Goal: Transaction & Acquisition: Purchase product/service

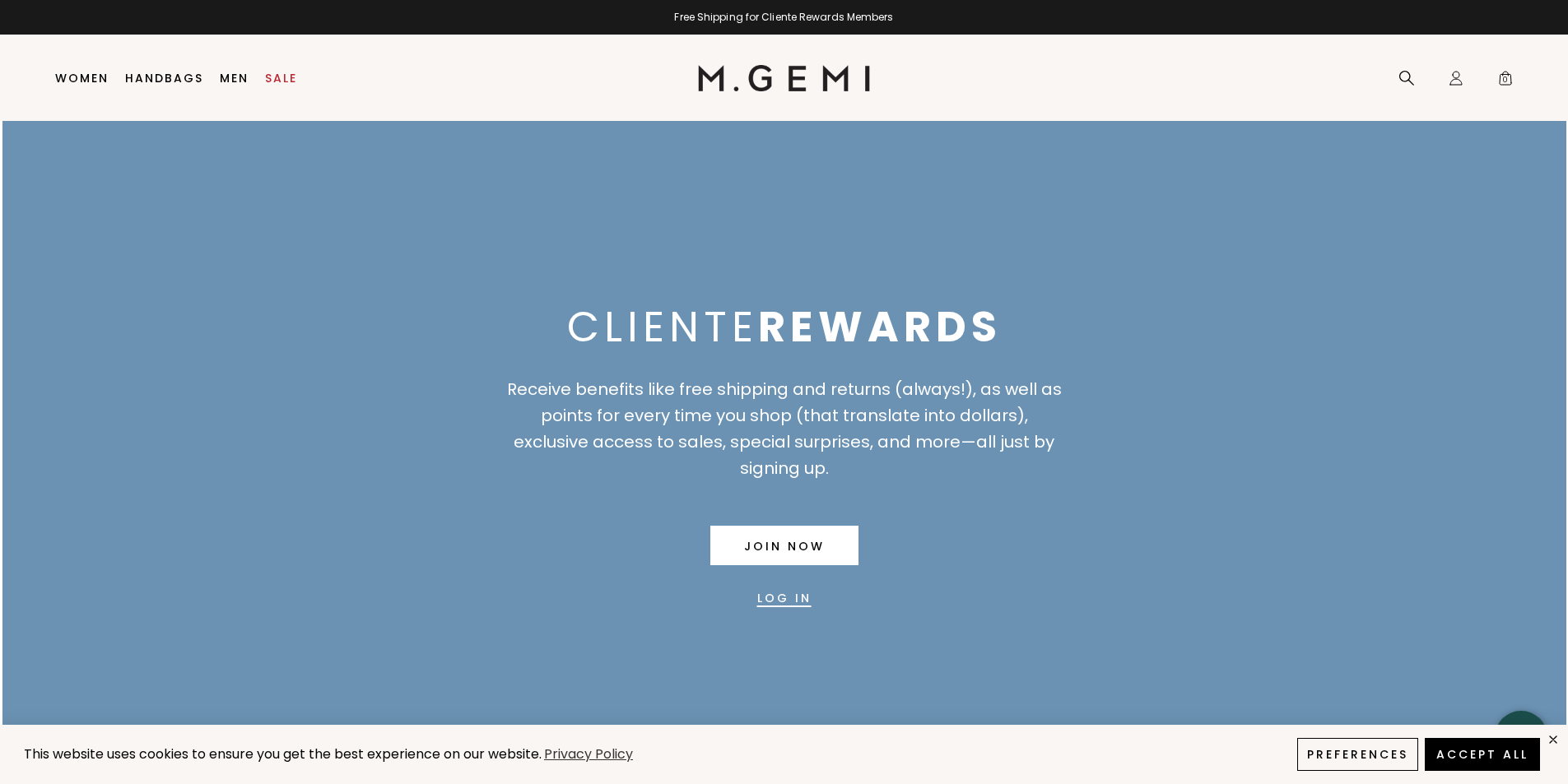
click at [787, 600] on link "Log In" at bounding box center [784, 598] width 54 height 39
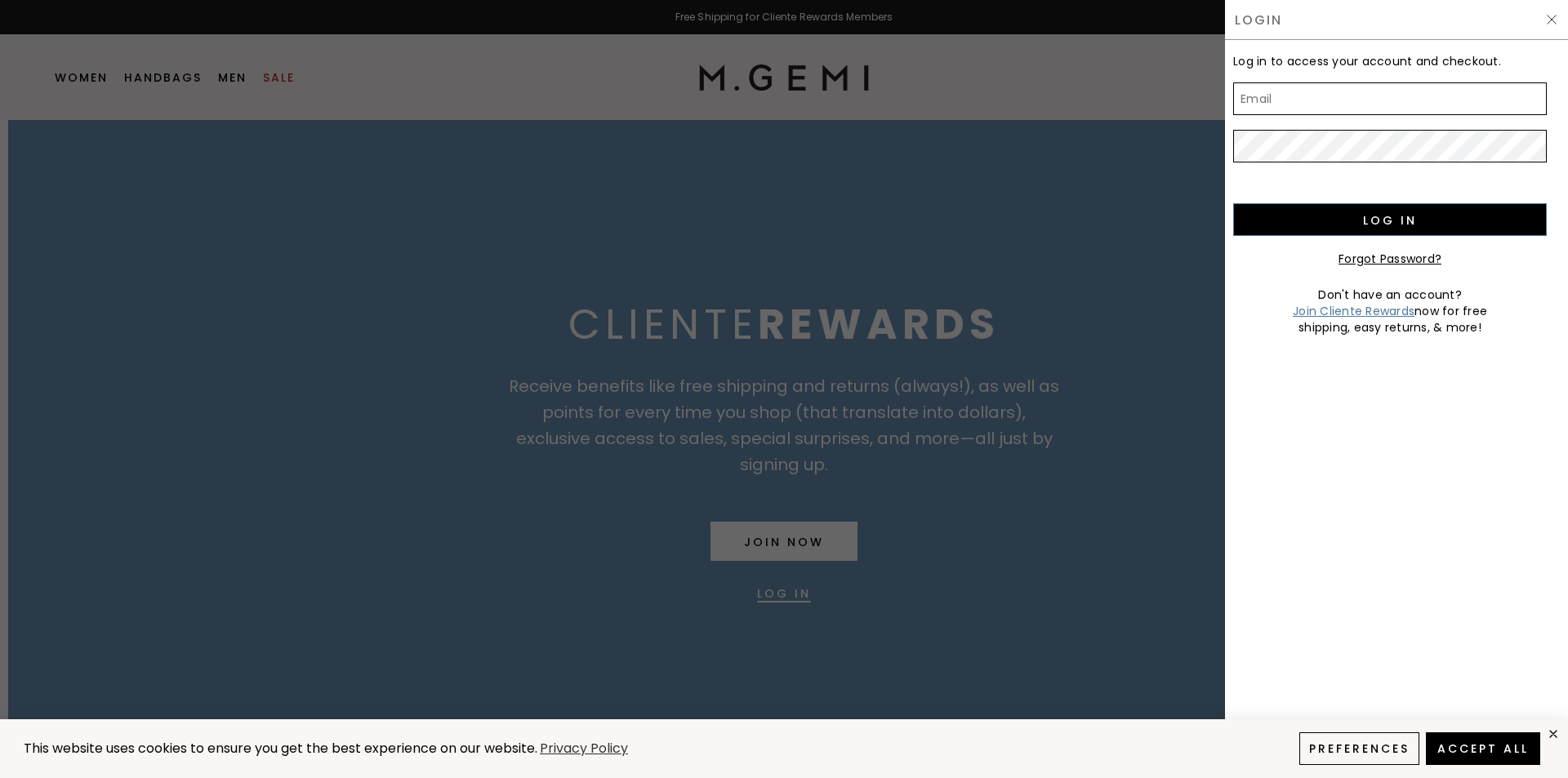
type input "gina.amato@gmail.com"
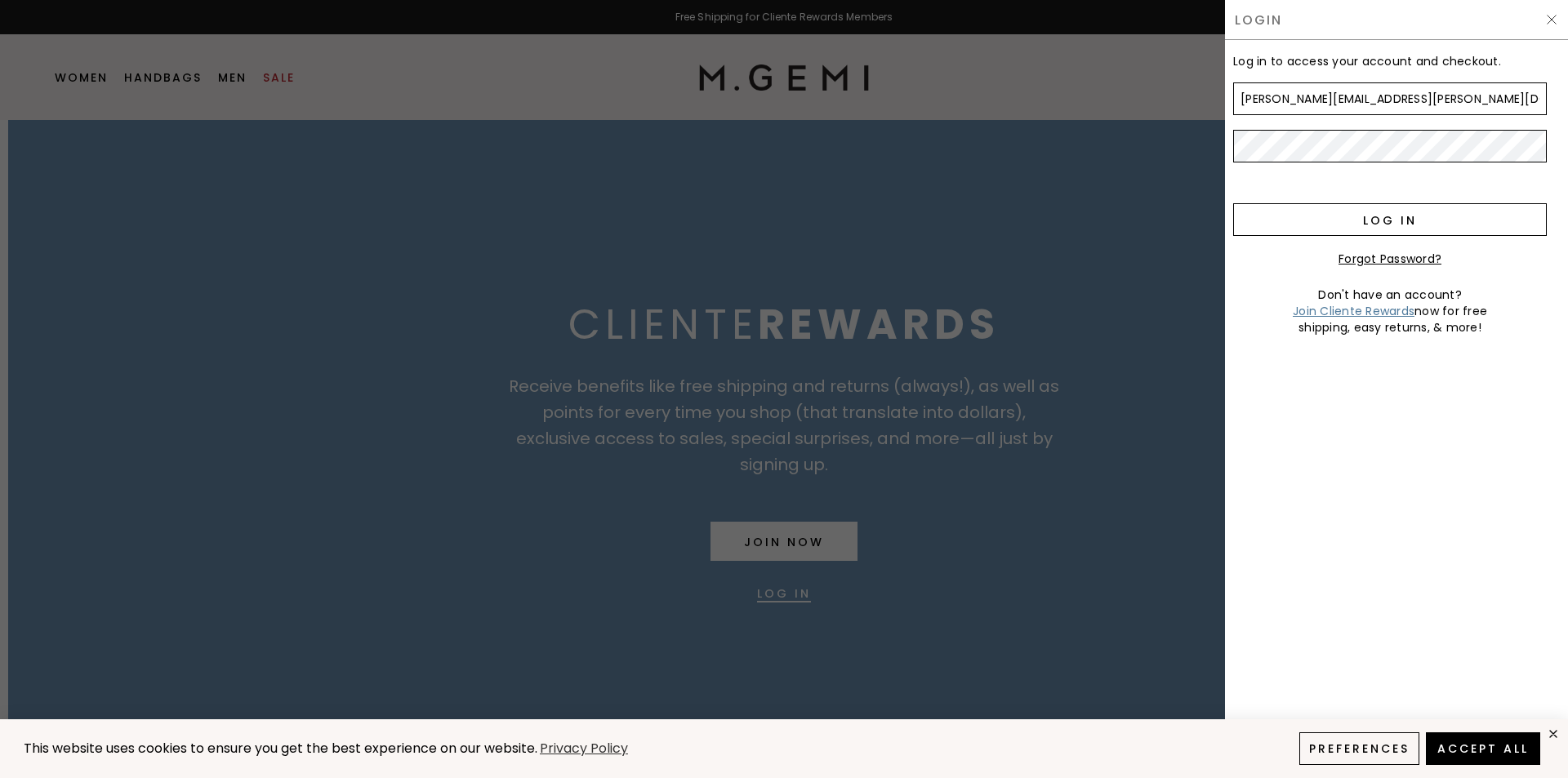
click at [1379, 220] on input "Log in" at bounding box center [1389, 219] width 314 height 33
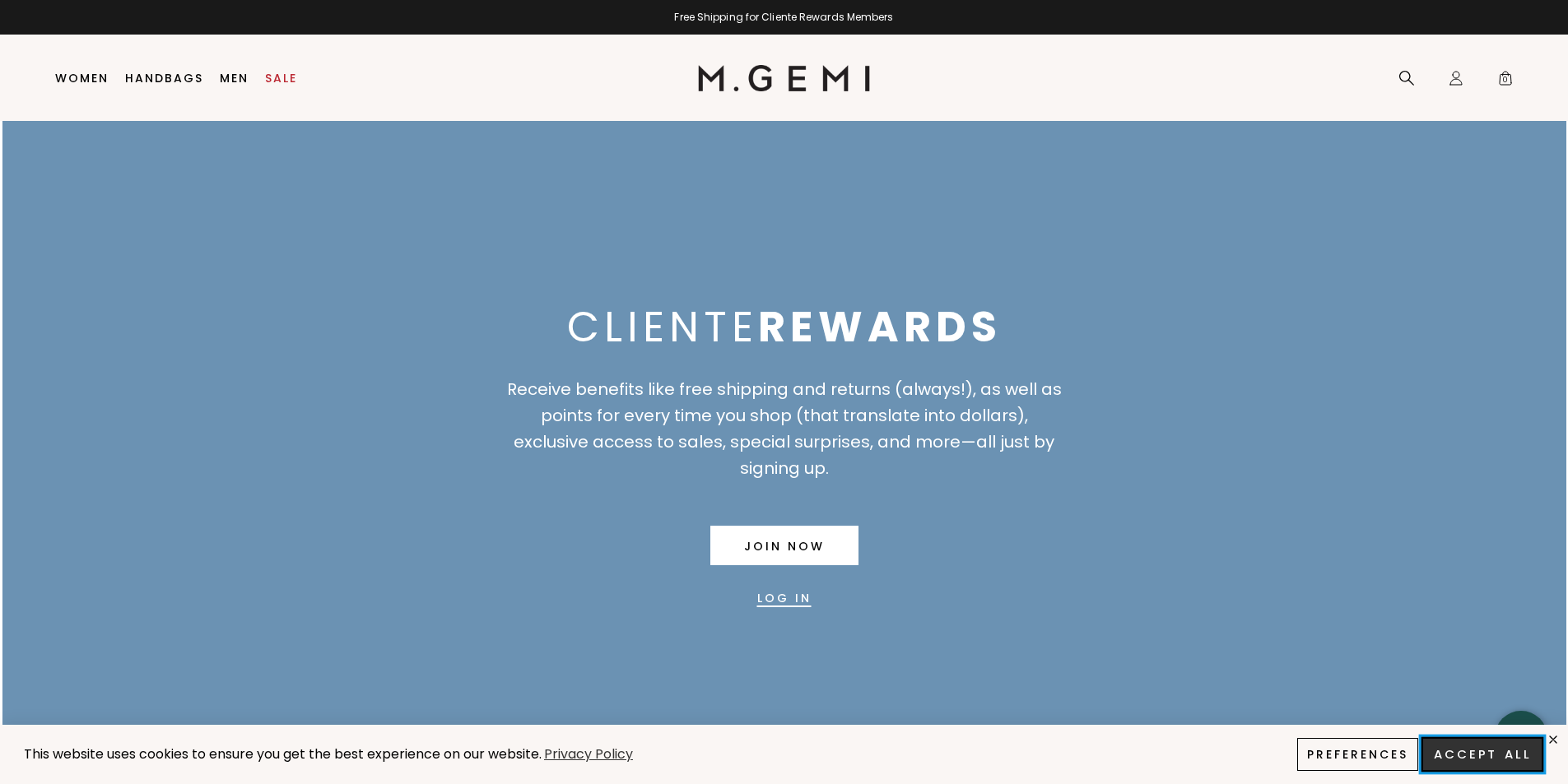
click at [1484, 749] on button "Accept All" at bounding box center [1482, 755] width 122 height 35
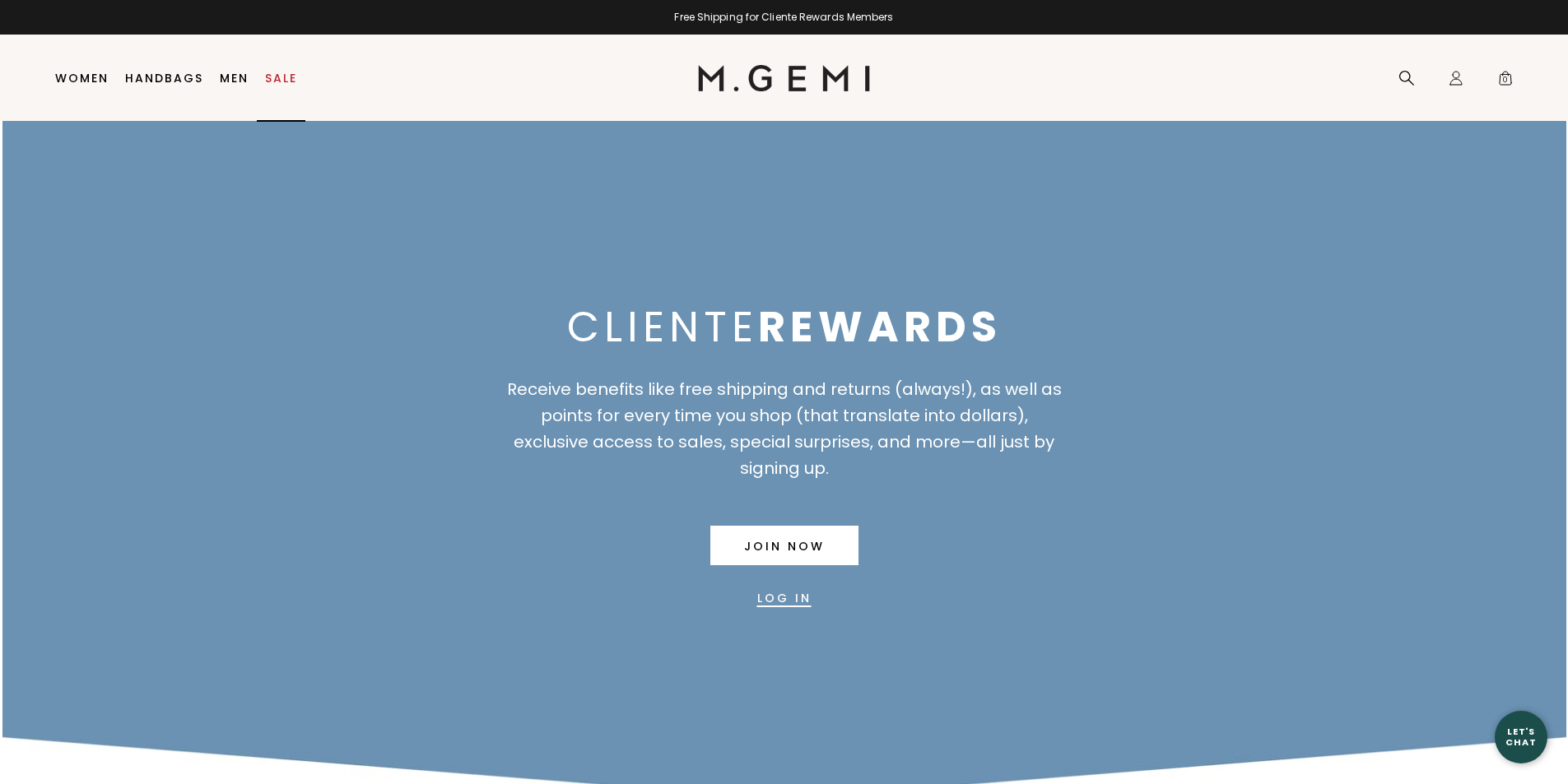
click at [288, 75] on link "Sale" at bounding box center [281, 78] width 32 height 13
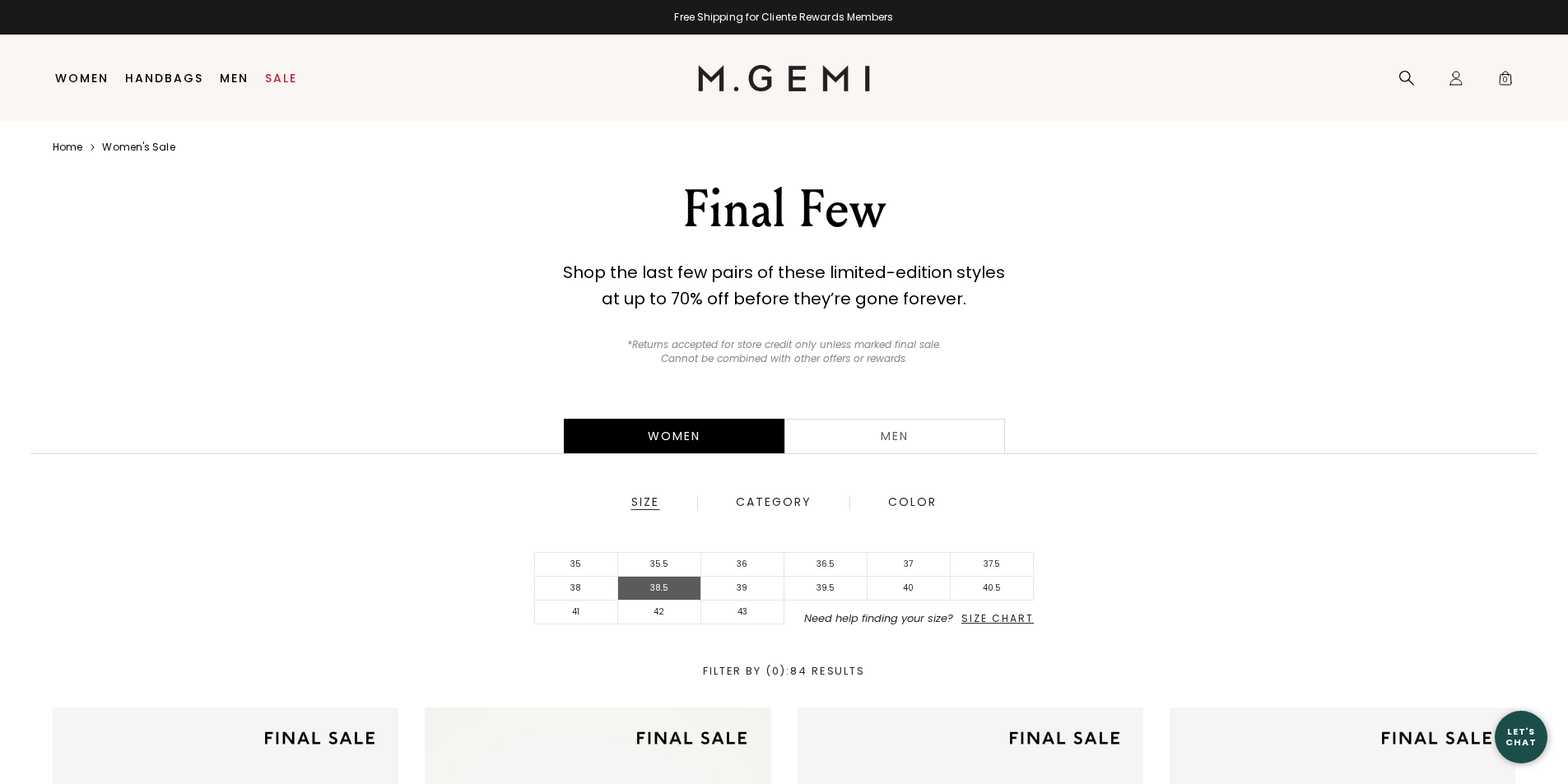
click at [641, 590] on li "38.5" at bounding box center [659, 588] width 83 height 24
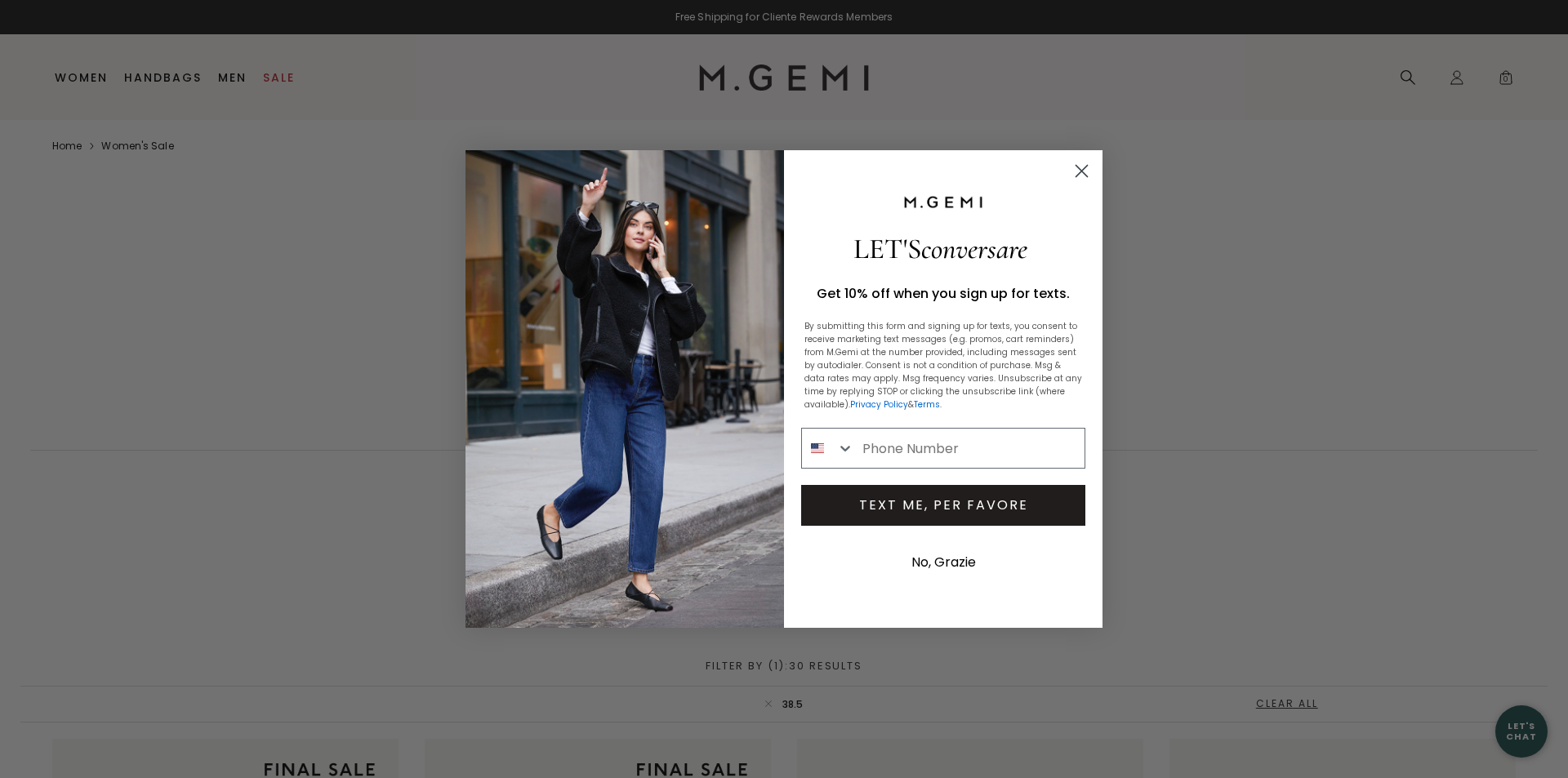
click at [1082, 175] on circle "Close dialog" at bounding box center [1082, 171] width 27 height 27
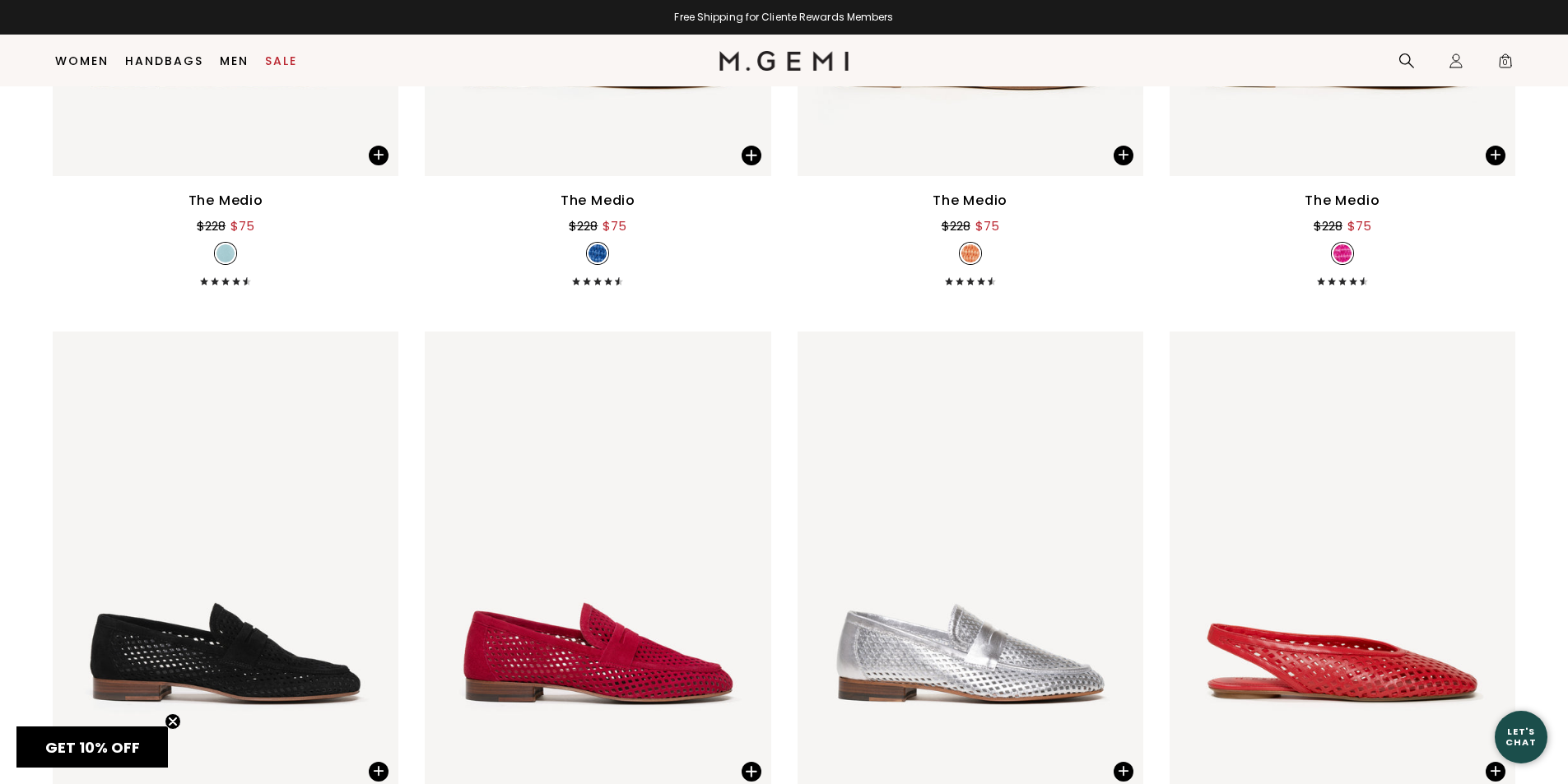
scroll to position [1118, 0]
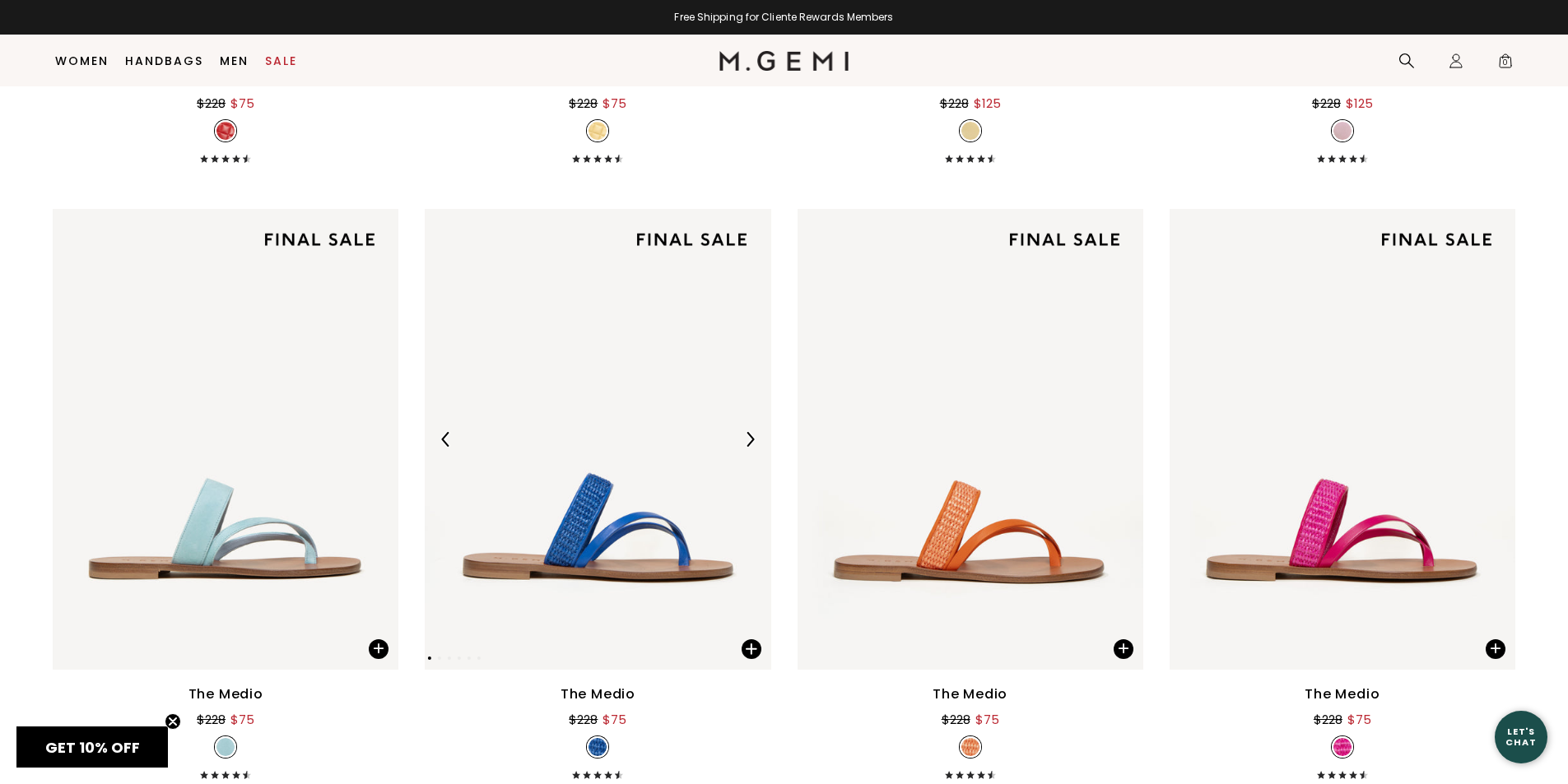
click at [600, 541] on img at bounding box center [598, 440] width 346 height 461
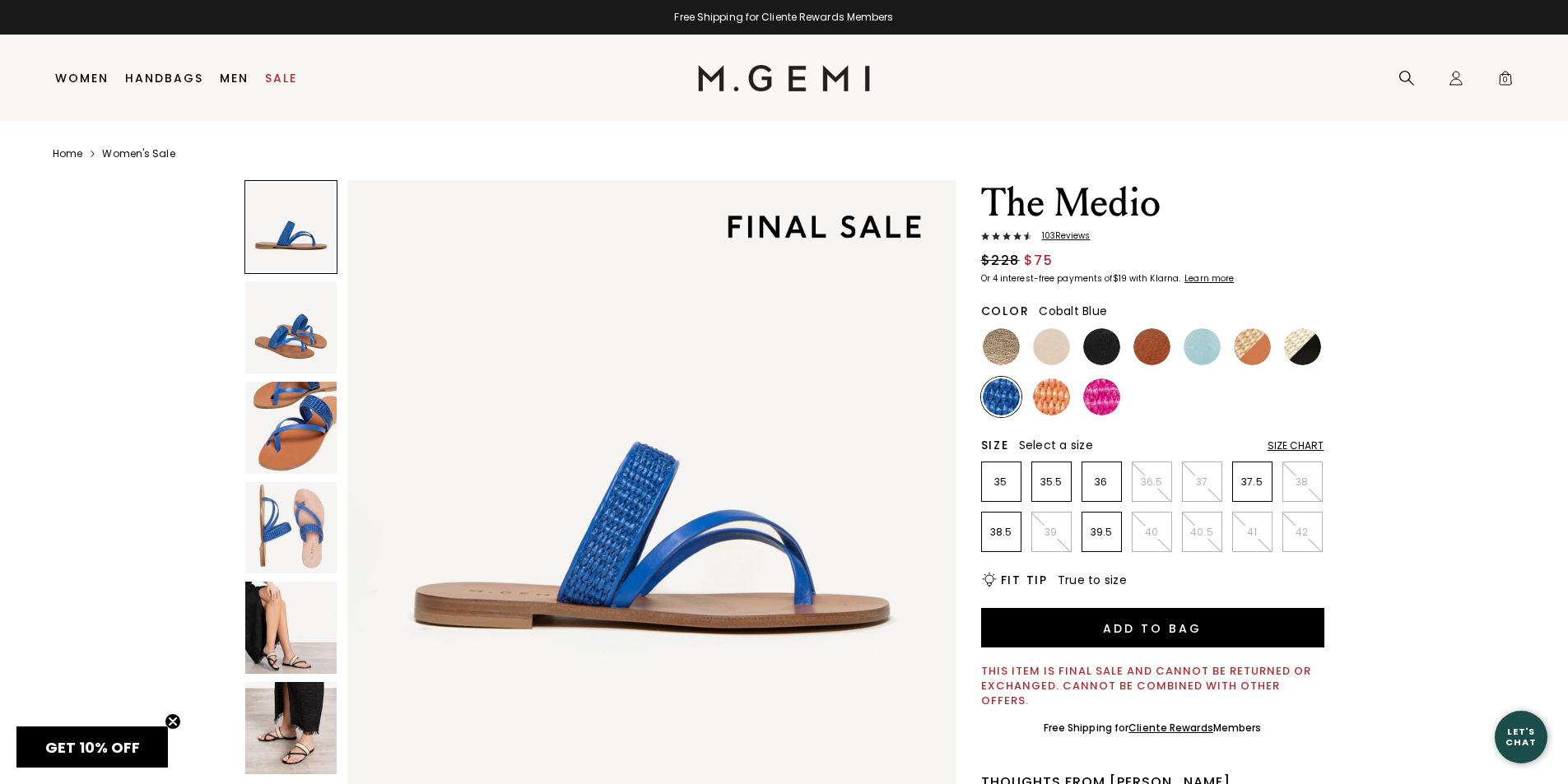
click at [298, 548] on img at bounding box center [291, 528] width 92 height 92
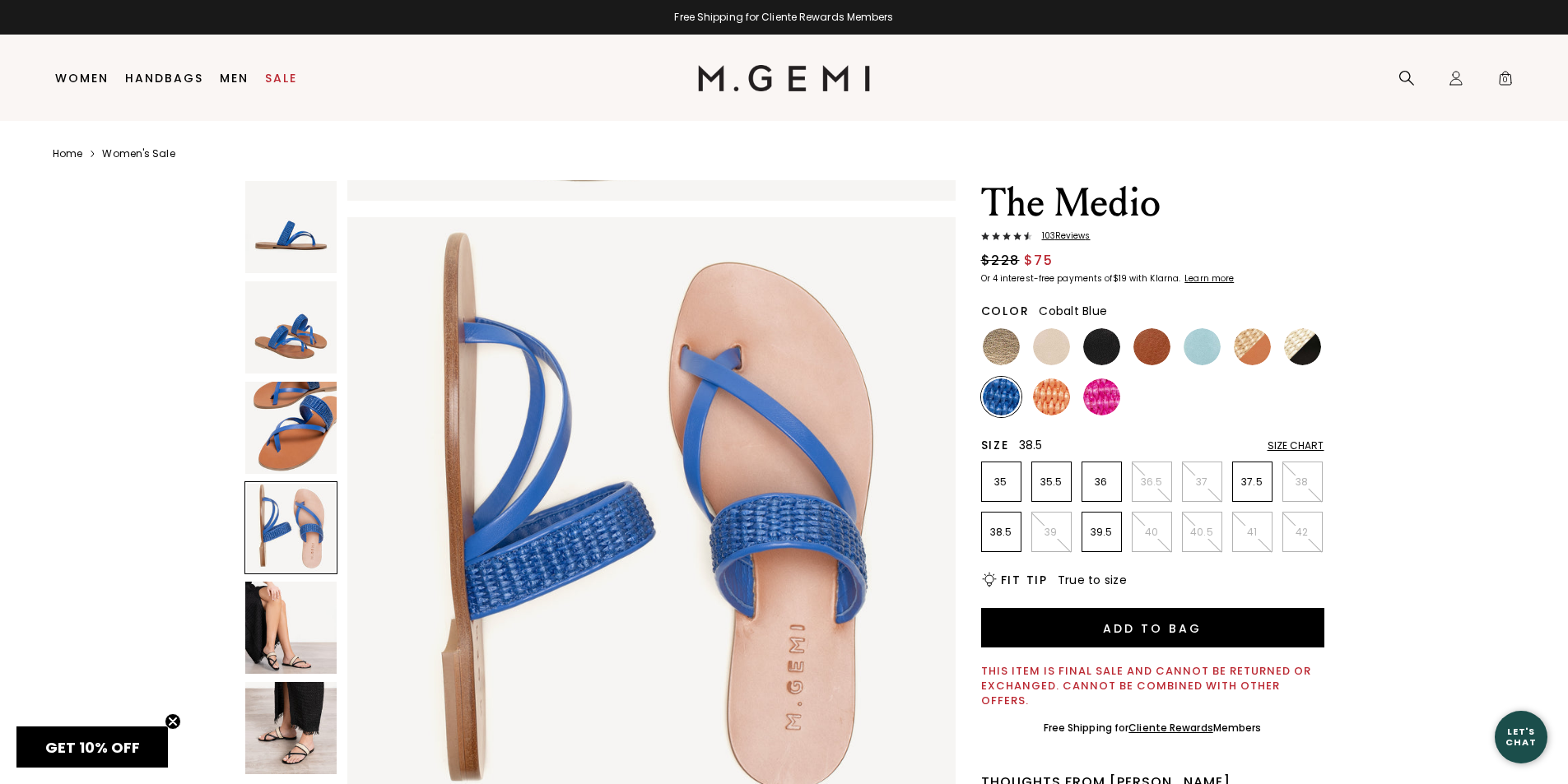
click at [997, 539] on li "38.5" at bounding box center [1001, 532] width 40 height 40
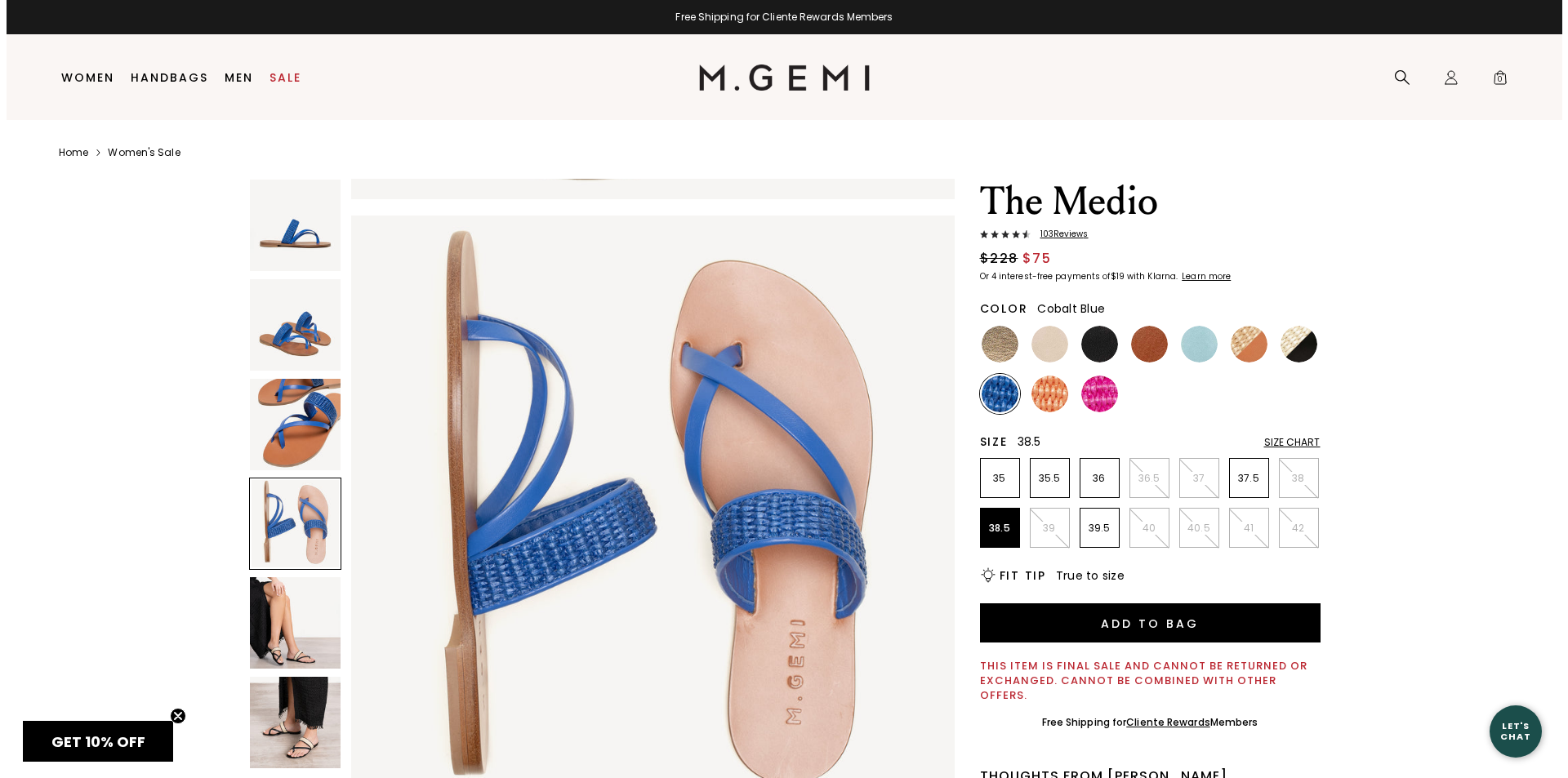
scroll to position [0, 0]
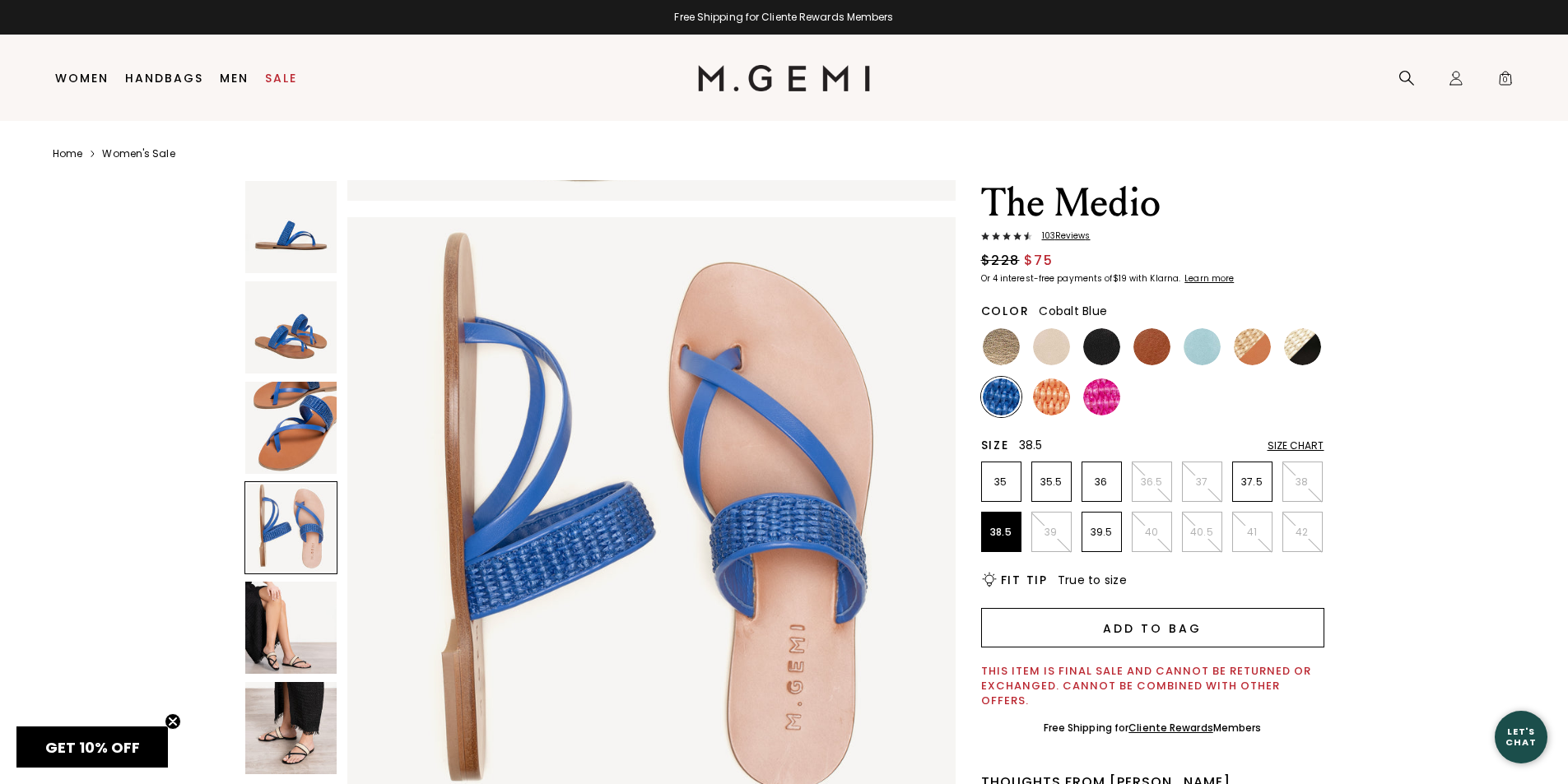
click at [1130, 628] on button "Add to Bag" at bounding box center [1152, 627] width 343 height 39
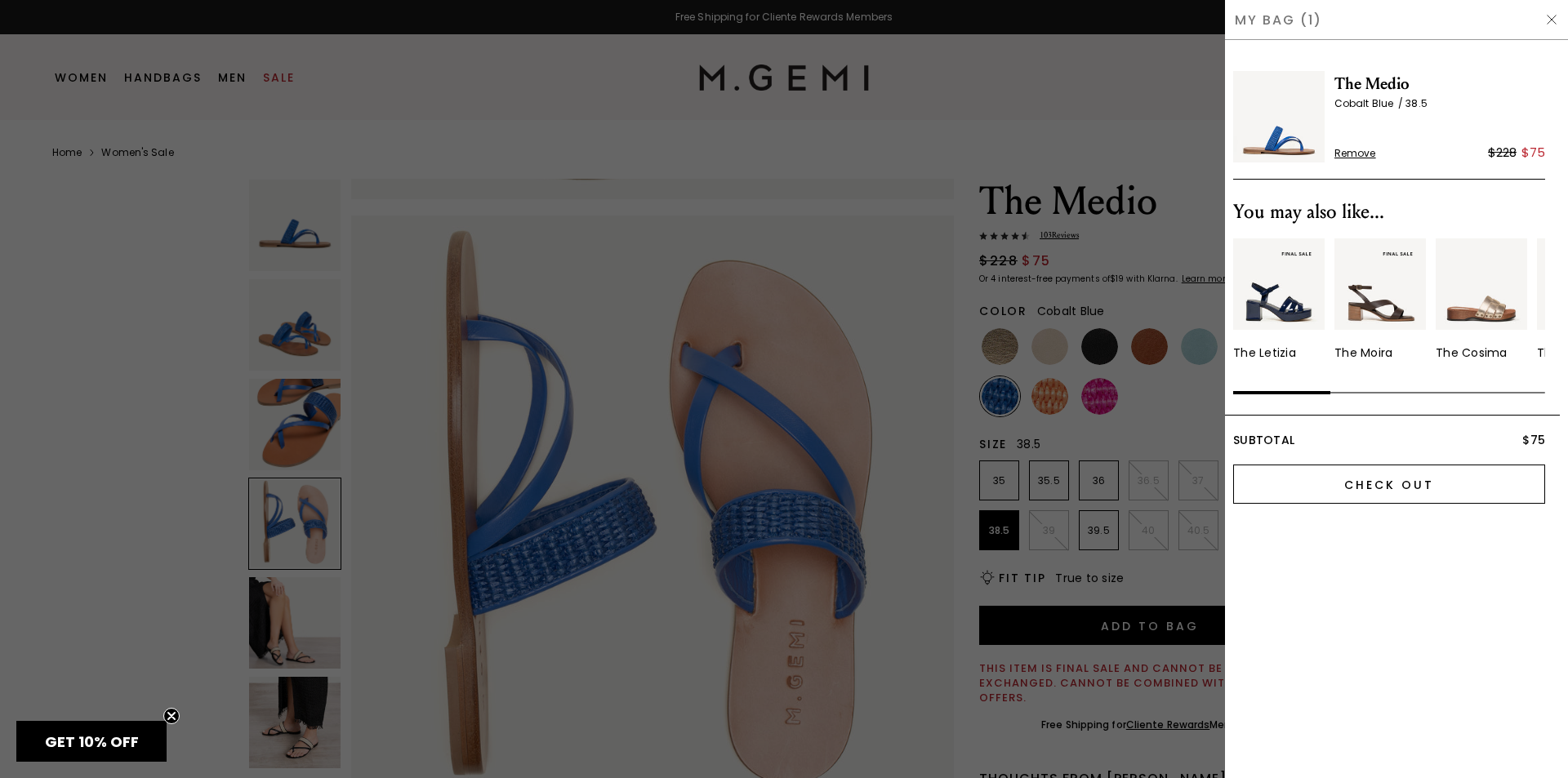
click at [1366, 482] on input "Check Out" at bounding box center [1388, 483] width 312 height 39
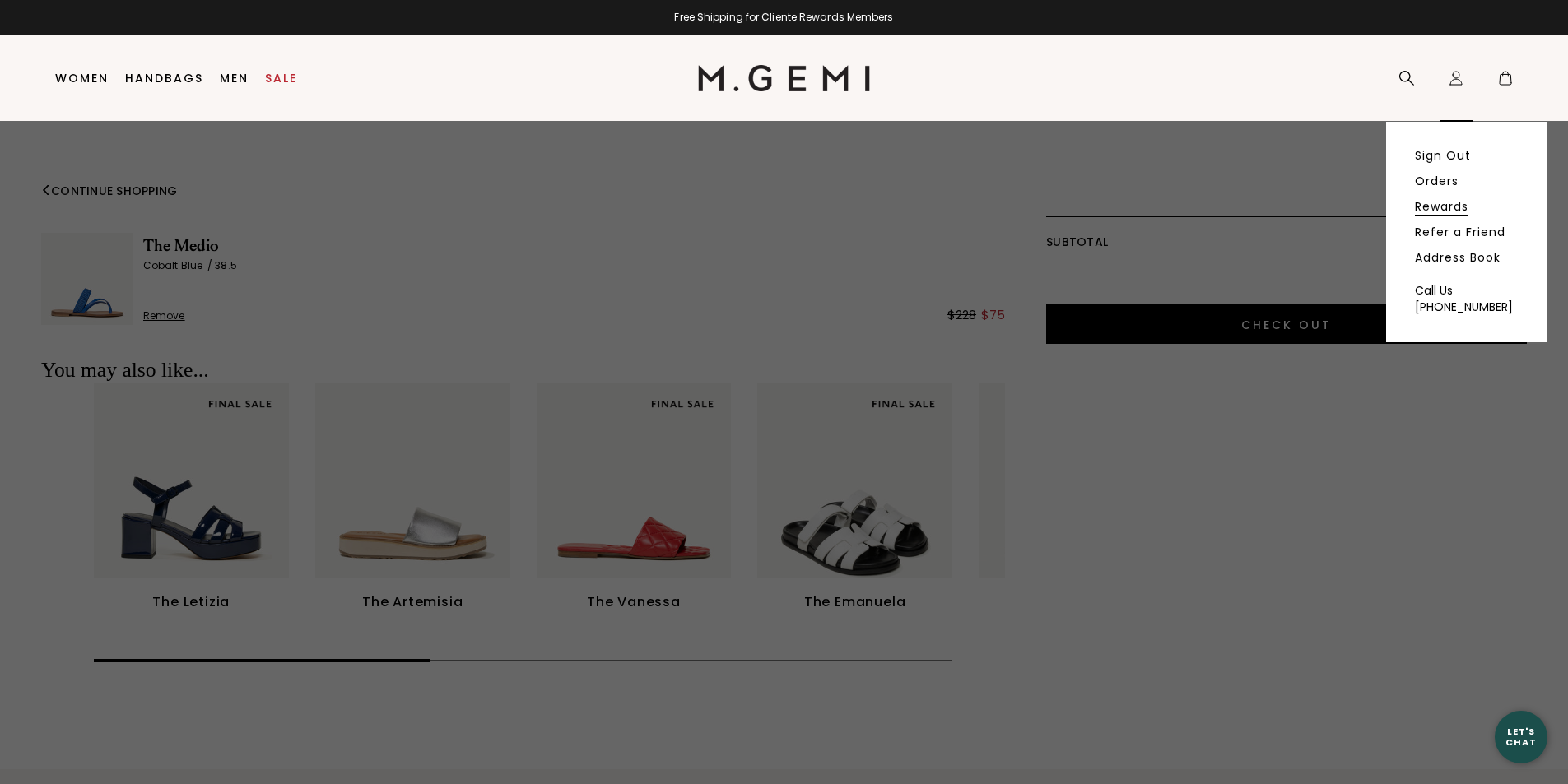
click at [1445, 207] on link "Rewards" at bounding box center [1442, 207] width 54 height 15
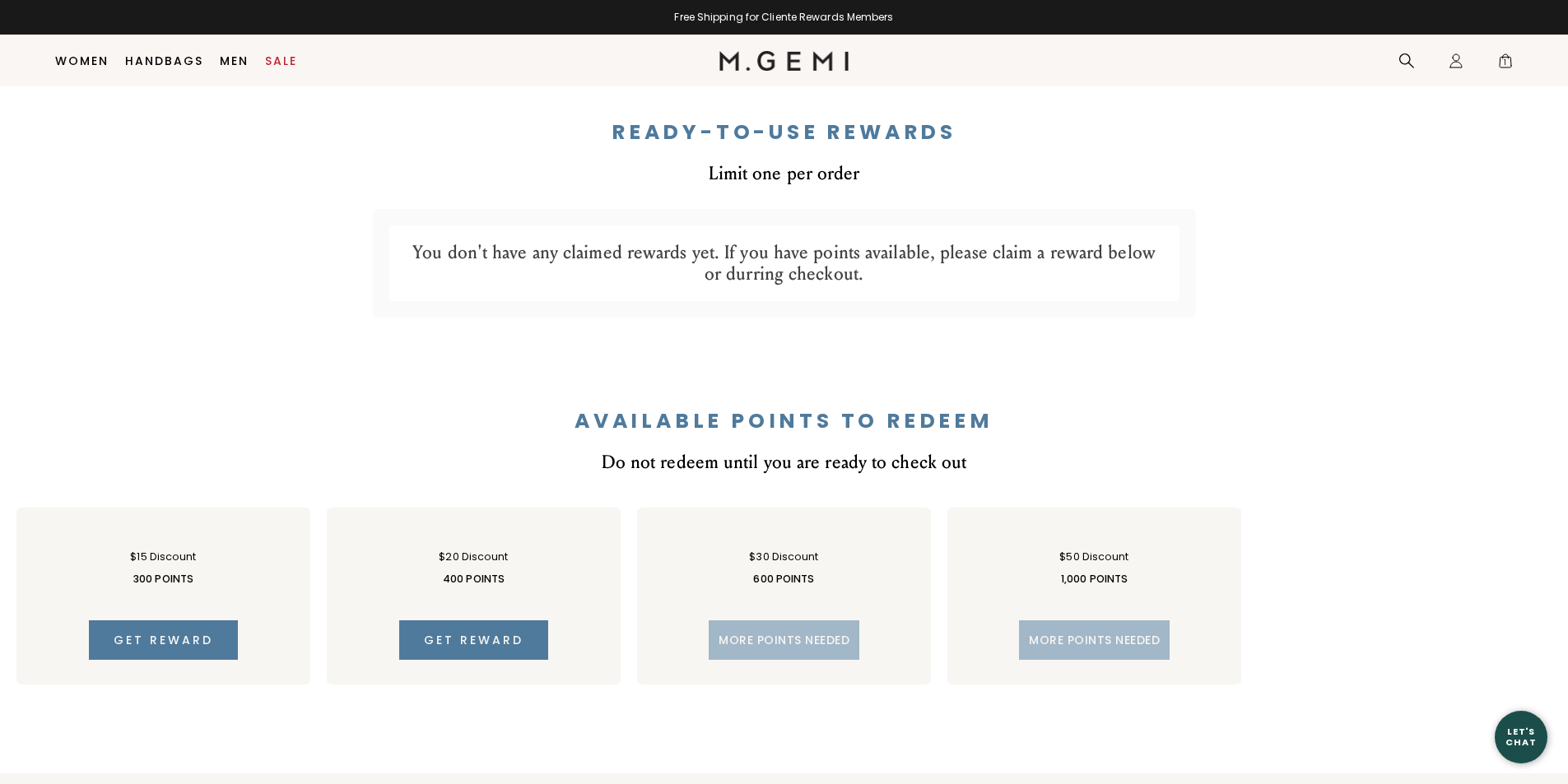
scroll to position [788, 0]
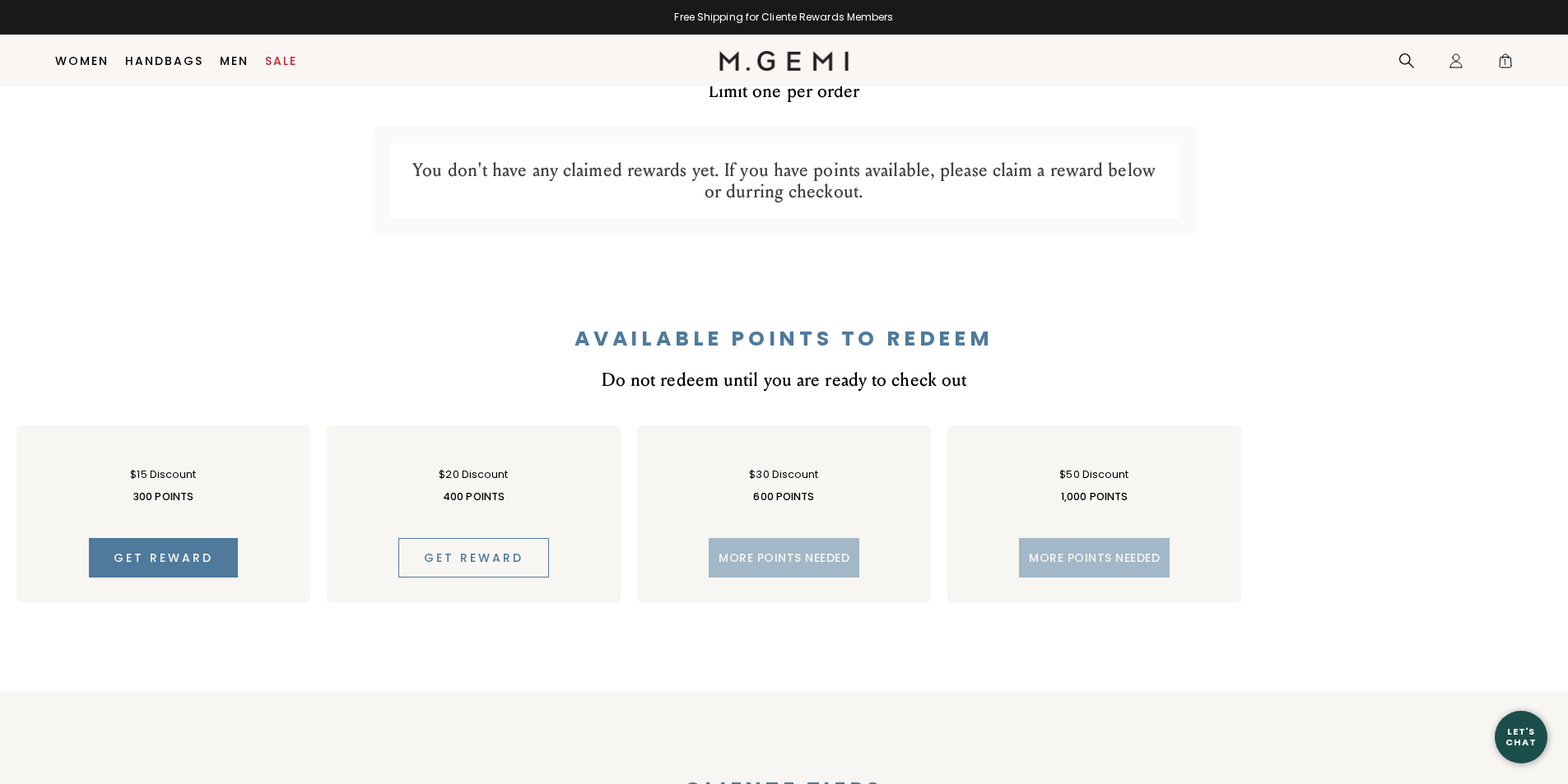
click at [481, 567] on button "Get reward" at bounding box center [474, 557] width 151 height 39
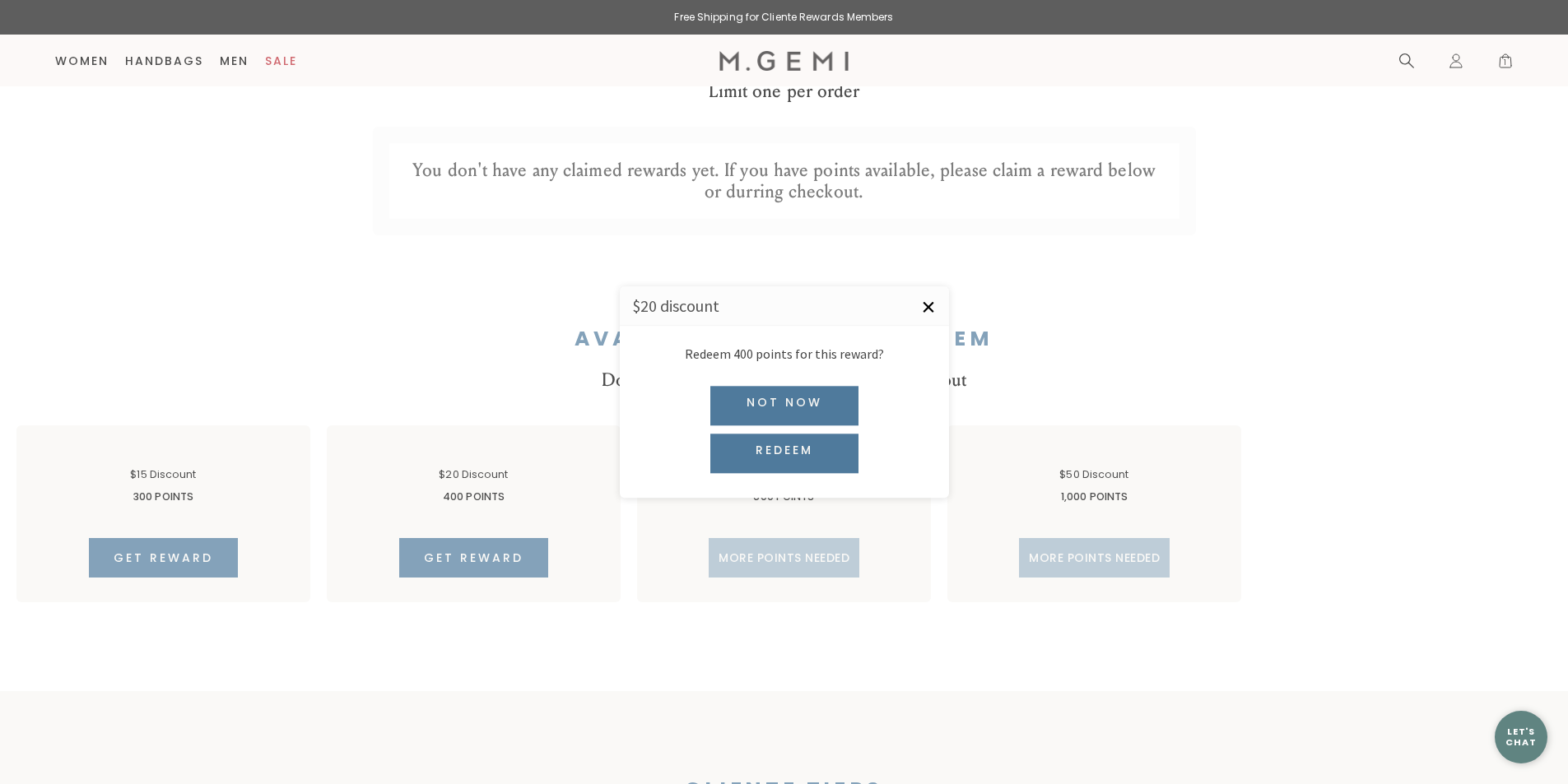
click at [925, 301] on link "×" at bounding box center [928, 306] width 41 height 41
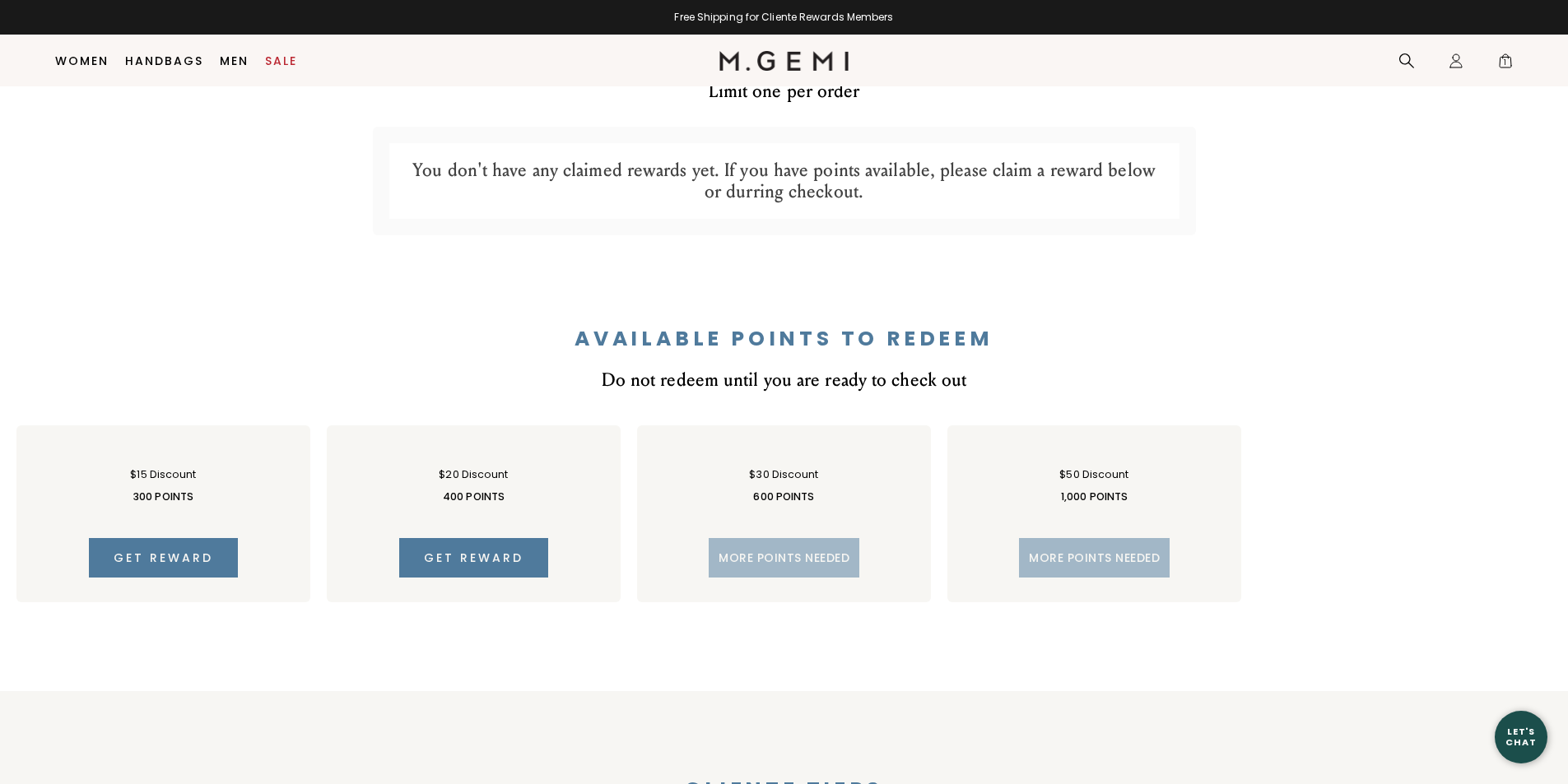
scroll to position [294, 0]
